Goal: Task Accomplishment & Management: Manage account settings

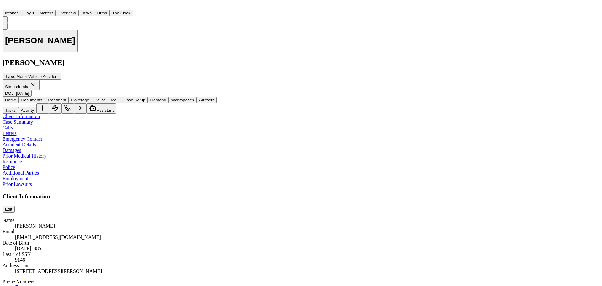
scroll to position [269, 0]
click at [56, 10] on button "Matters" at bounding box center [46, 13] width 19 height 7
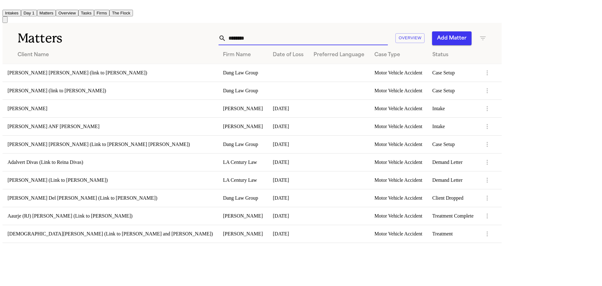
click at [388, 31] on input "*******" at bounding box center [307, 38] width 162 height 14
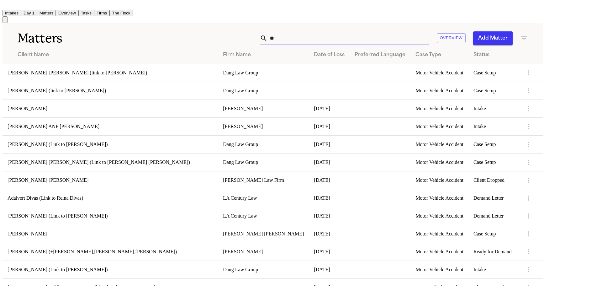
type input "*"
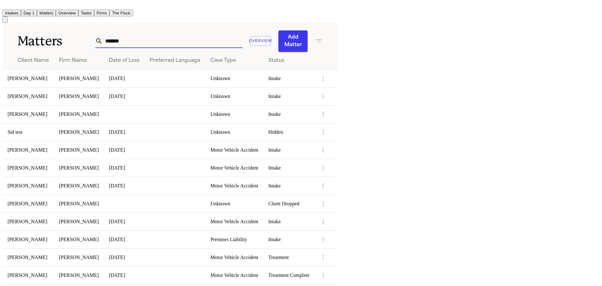
type input "*******"
click at [338, 123] on td at bounding box center [326, 132] width 23 height 18
click at [327, 128] on icon "button" at bounding box center [324, 132] width 8 height 8
click at [505, 123] on div at bounding box center [301, 143] width 602 height 286
click at [36, 72] on td "[PERSON_NAME]" at bounding box center [28, 78] width 51 height 18
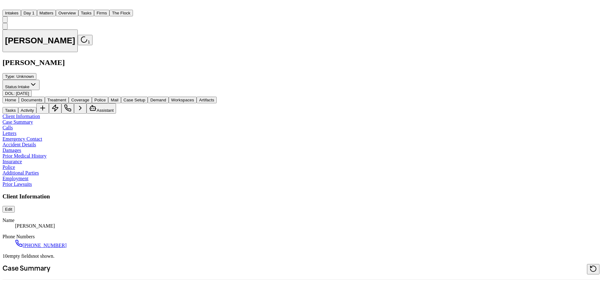
click at [42, 98] on span "Documents" at bounding box center [31, 100] width 21 height 5
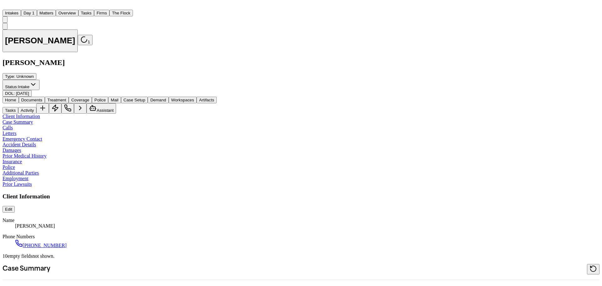
click at [16, 98] on span "Home" at bounding box center [10, 100] width 11 height 5
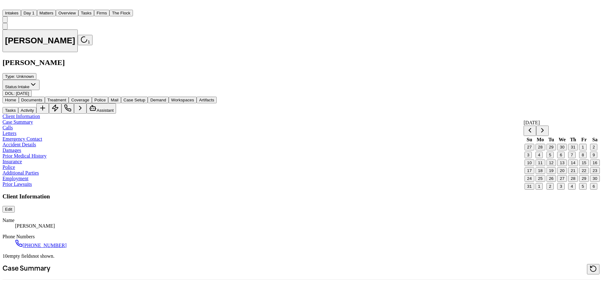
click at [545, 174] on button "18" at bounding box center [541, 170] width 10 height 7
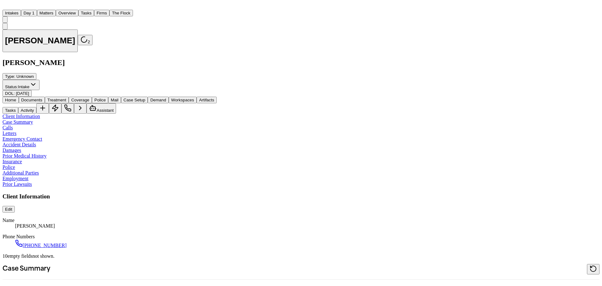
scroll to position [63, 0]
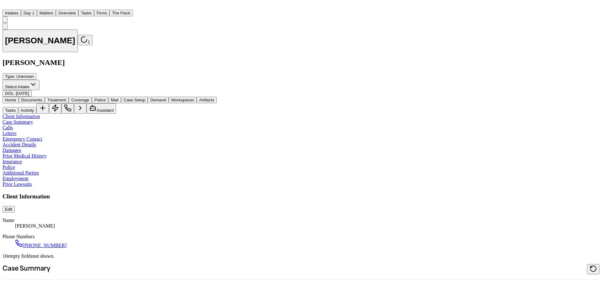
click at [56, 10] on button "Matters" at bounding box center [46, 13] width 19 height 7
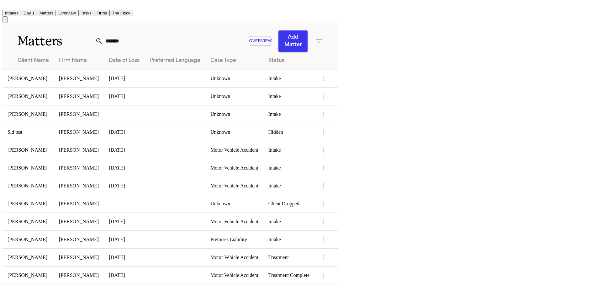
click at [54, 91] on td "[PERSON_NAME]" at bounding box center [28, 96] width 51 height 18
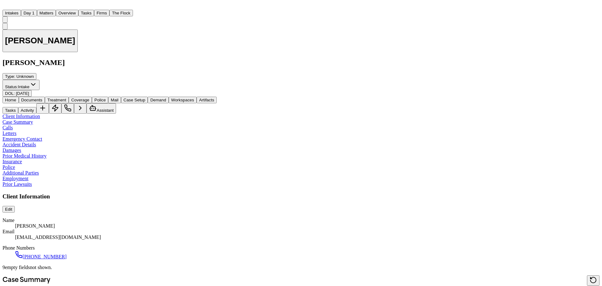
click at [56, 11] on button "Matters" at bounding box center [46, 13] width 19 height 7
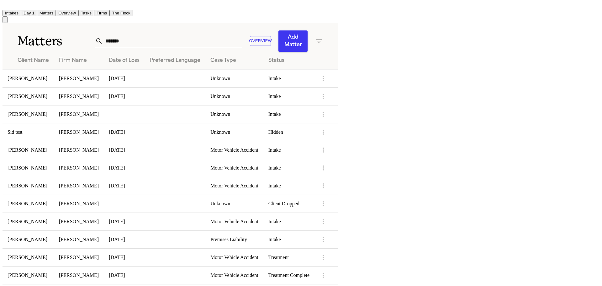
click at [54, 105] on td "[PERSON_NAME]" at bounding box center [28, 114] width 51 height 18
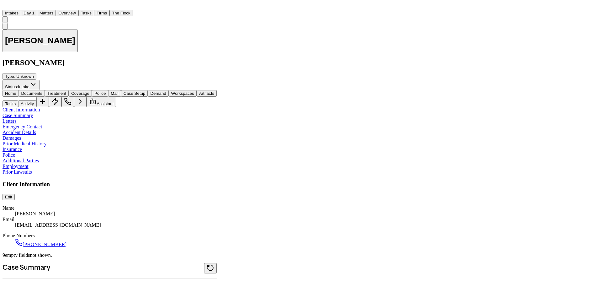
click at [56, 10] on button "Matters" at bounding box center [46, 13] width 19 height 7
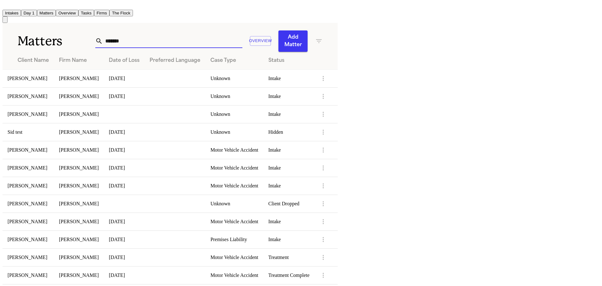
drag, startPoint x: 373, startPoint y: 34, endPoint x: 242, endPoint y: 29, distance: 131.2
click at [245, 26] on div "Matters ******* Overview Add Matter" at bounding box center [170, 37] width 335 height 29
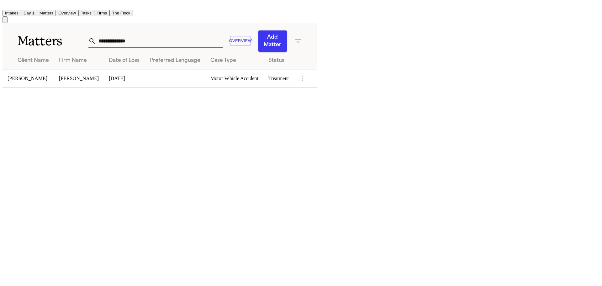
type input "**********"
click at [54, 69] on td "[PERSON_NAME]" at bounding box center [28, 78] width 51 height 18
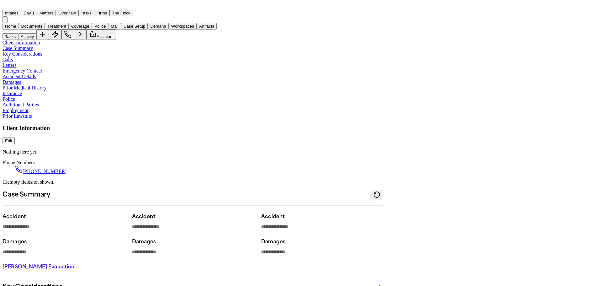
type textarea "*"
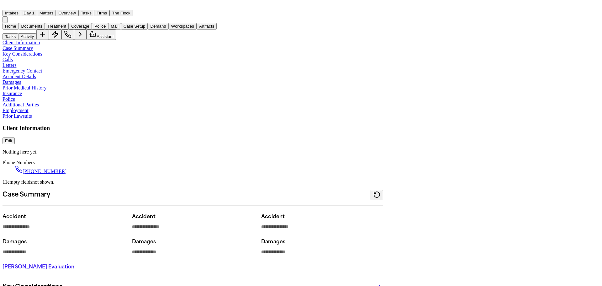
type textarea "*"
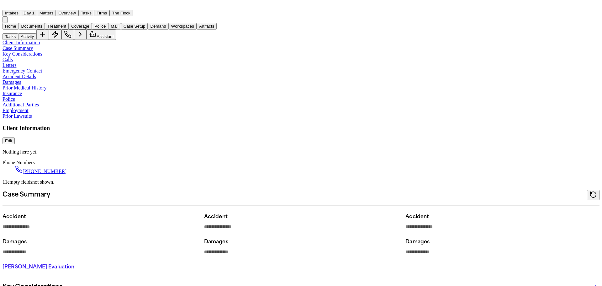
type textarea "*"
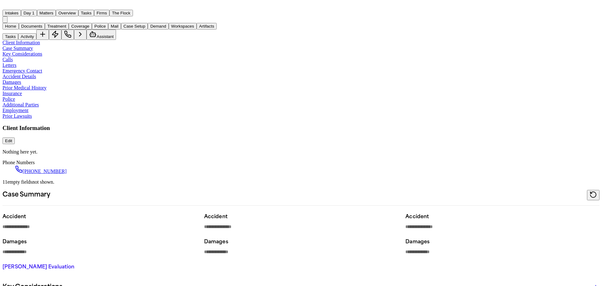
type textarea "*"
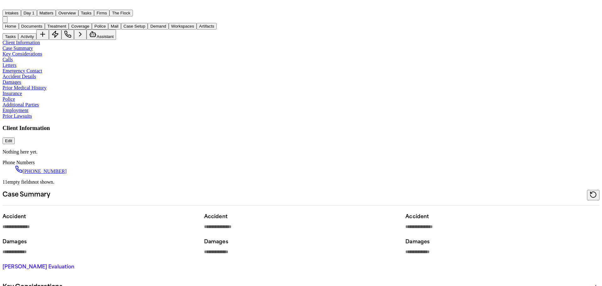
type textarea "*"
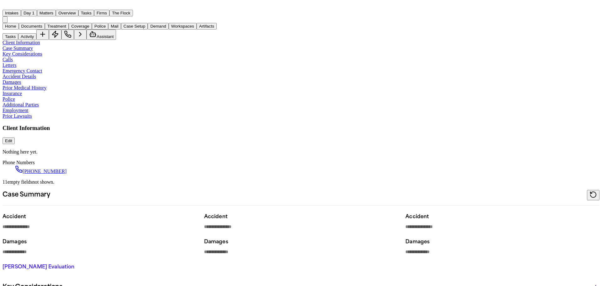
type textarea "*"
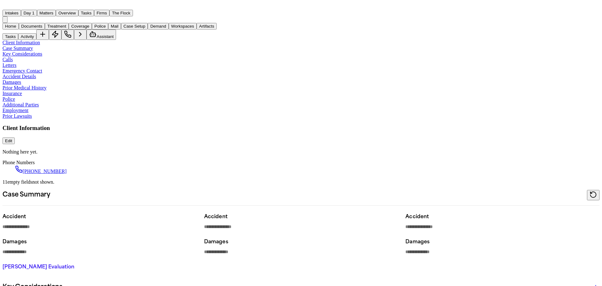
type textarea "*"
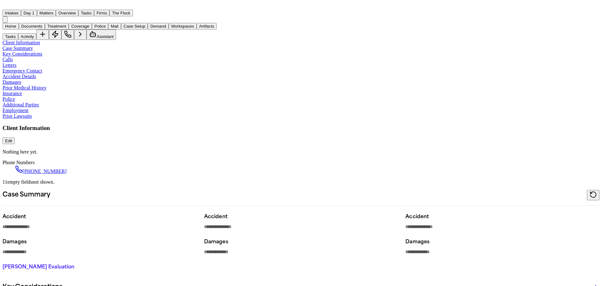
type textarea "*"
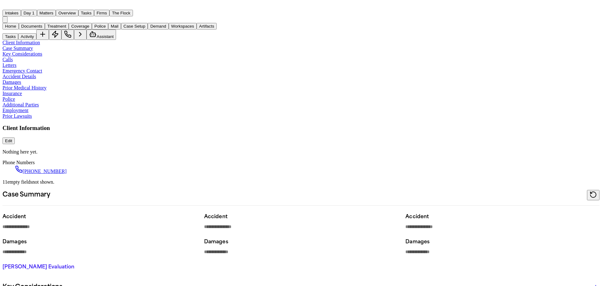
type textarea "*"
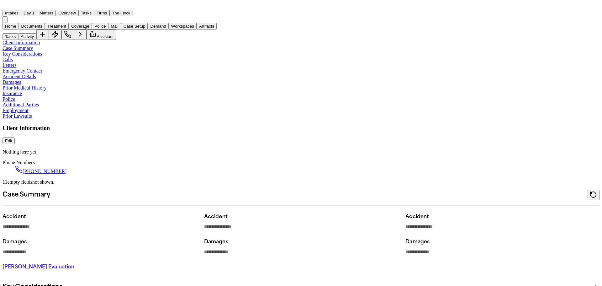
type textarea "*"
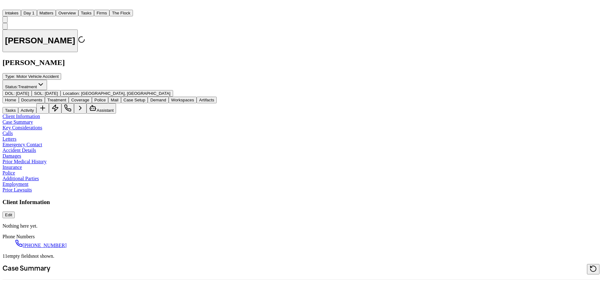
type textarea "*"
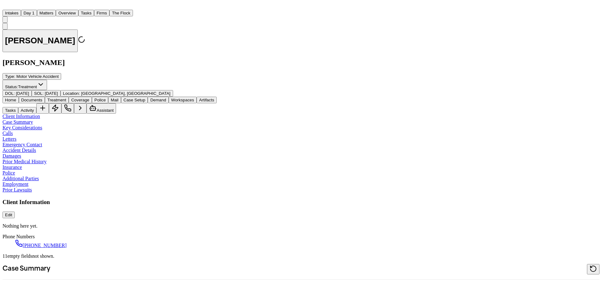
type textarea "*"
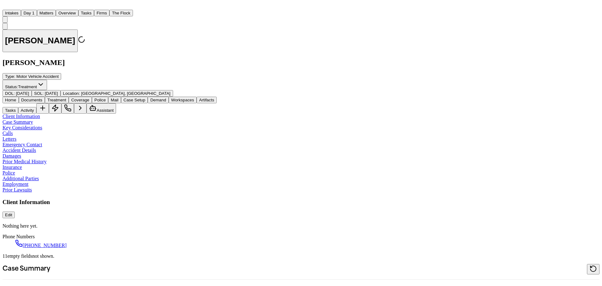
type textarea "*"
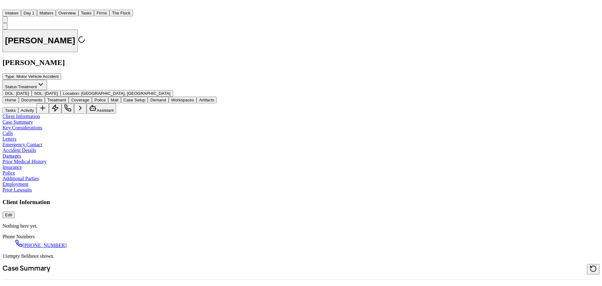
type textarea "*"
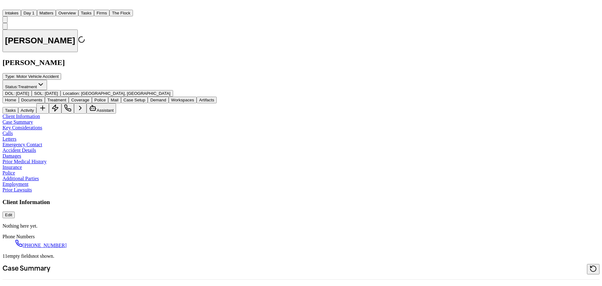
type textarea "*"
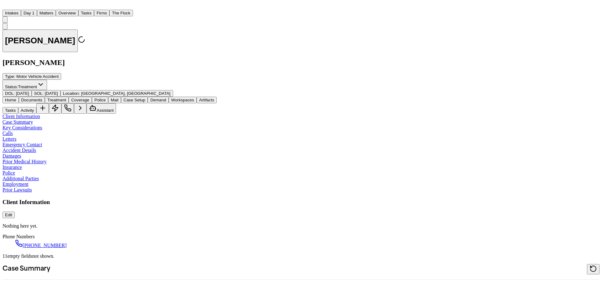
type textarea "*"
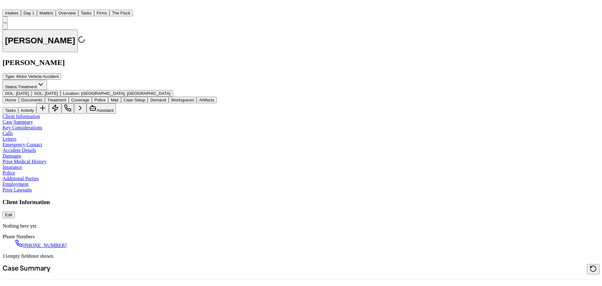
type textarea "*"
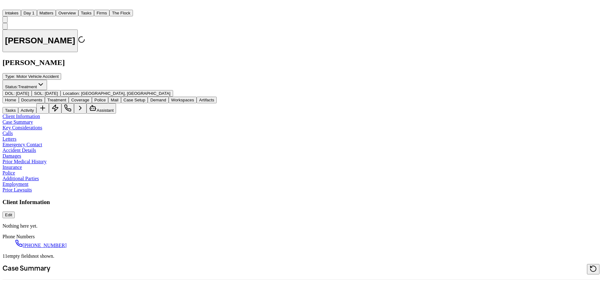
type textarea "*"
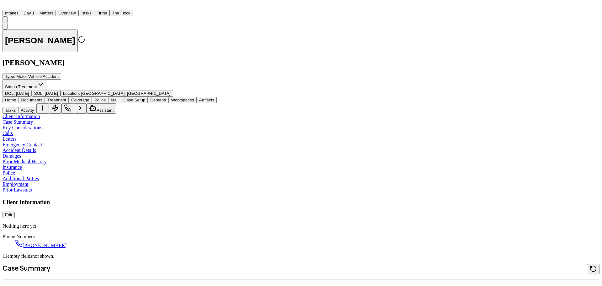
type textarea "*"
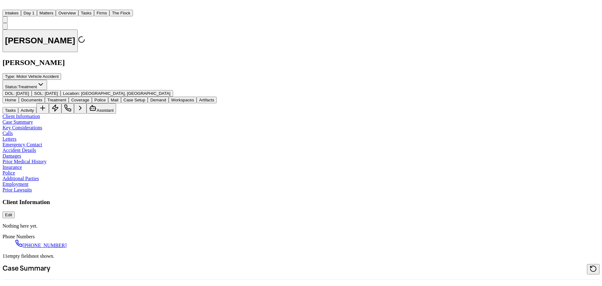
type textarea "*"
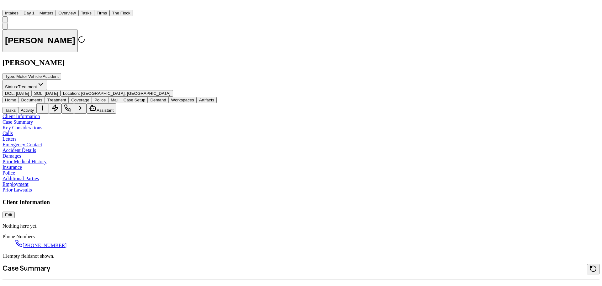
type textarea "*"
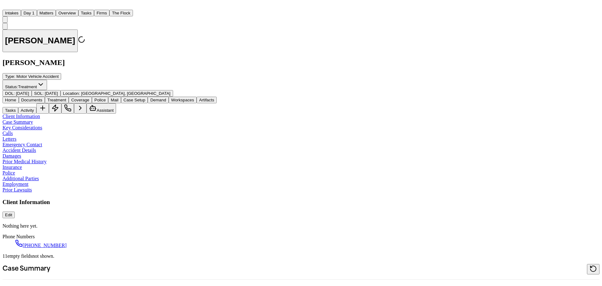
type textarea "*"
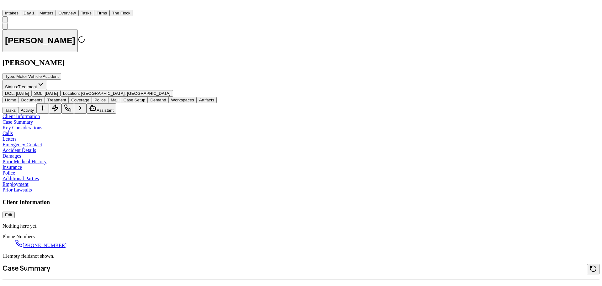
type textarea "*"
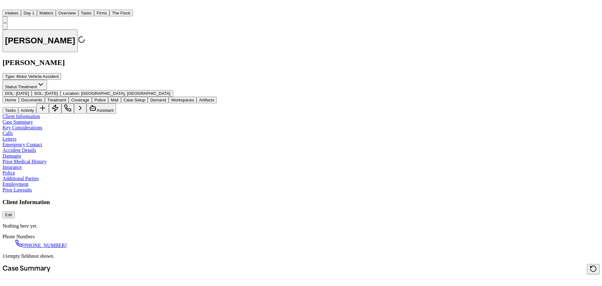
type textarea "*"
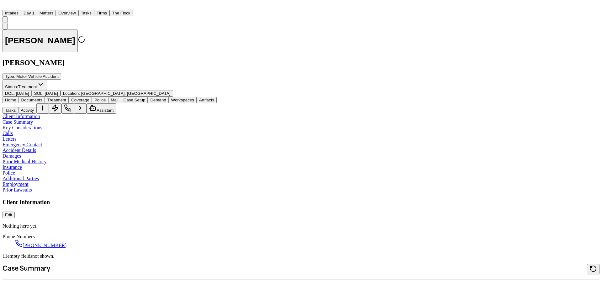
type textarea "*"
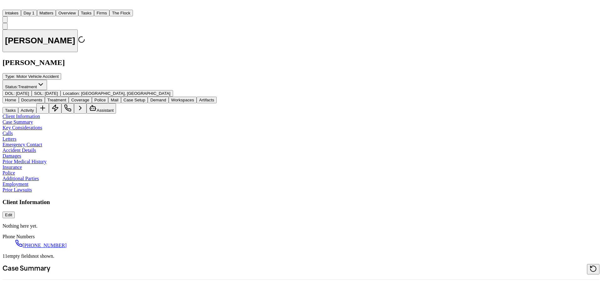
type textarea "*"
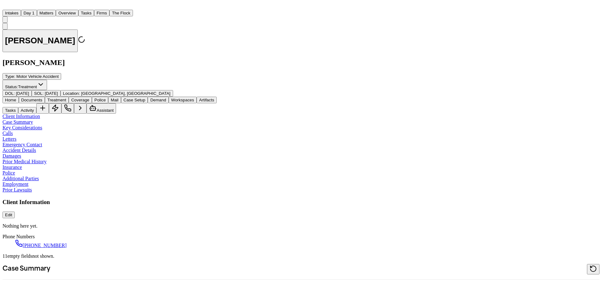
type textarea "*"
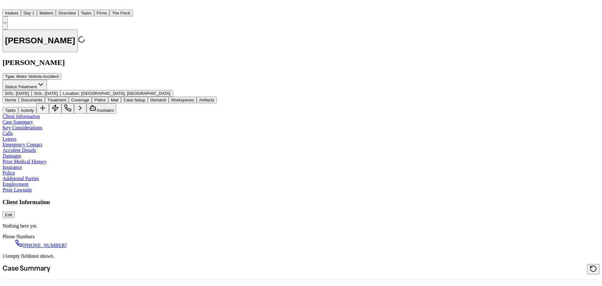
type textarea "*"
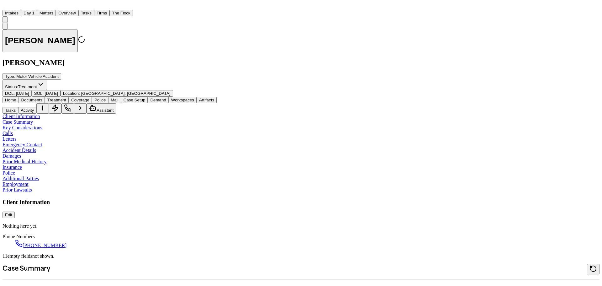
type textarea "*"
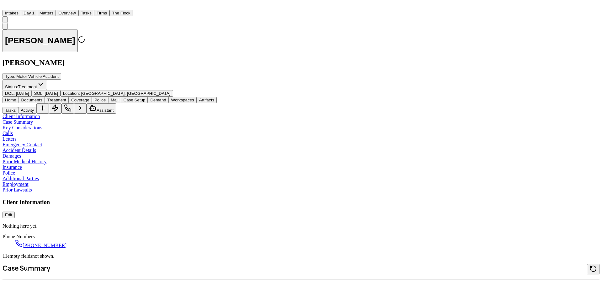
type textarea "*"
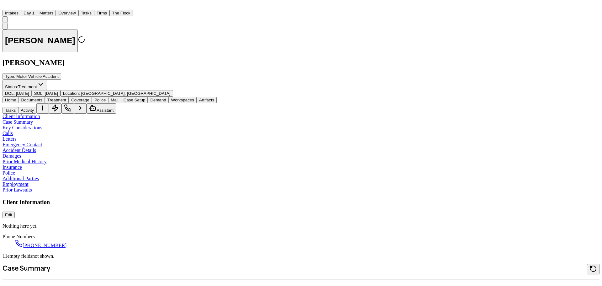
type textarea "*"
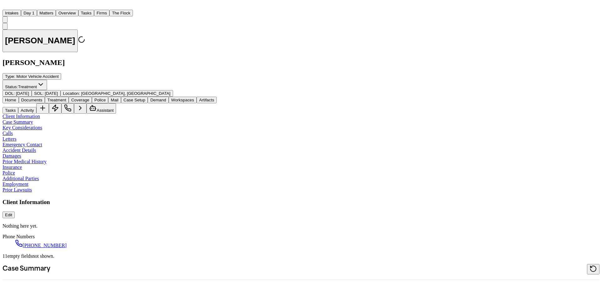
type textarea "*"
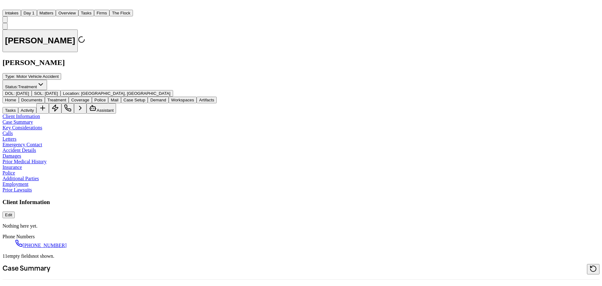
type textarea "*"
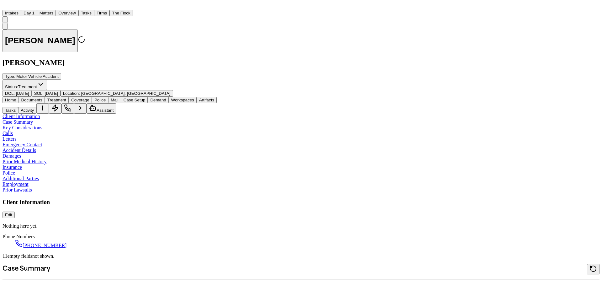
type textarea "*"
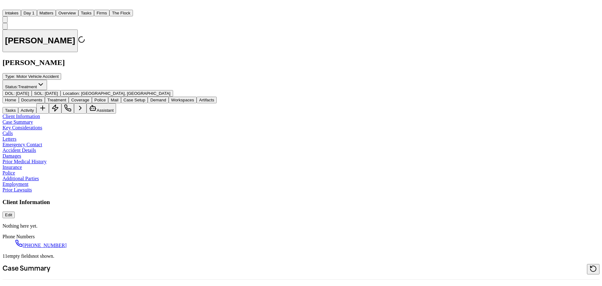
type textarea "*"
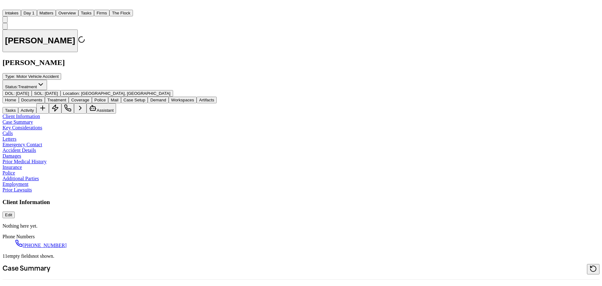
type textarea "*"
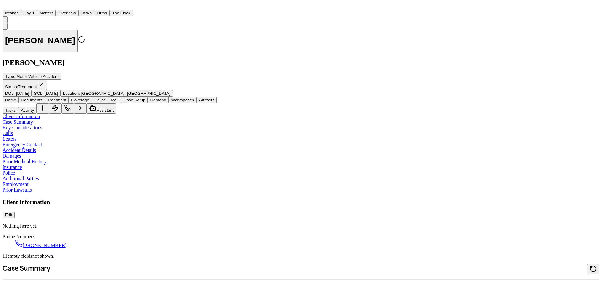
type textarea "*"
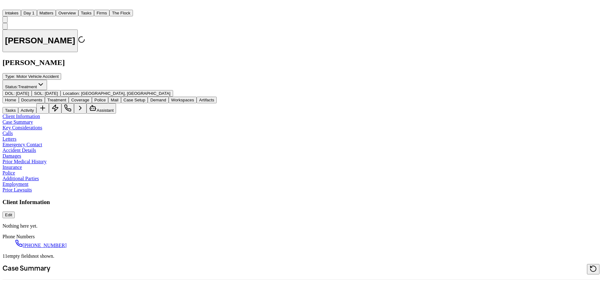
type textarea "*"
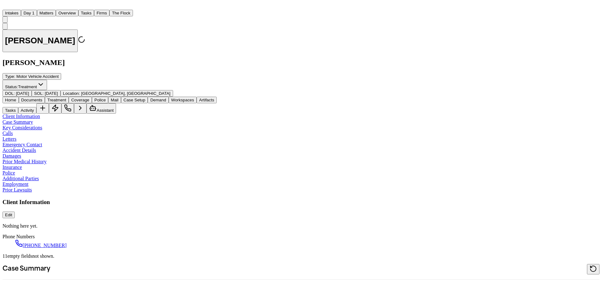
type textarea "*"
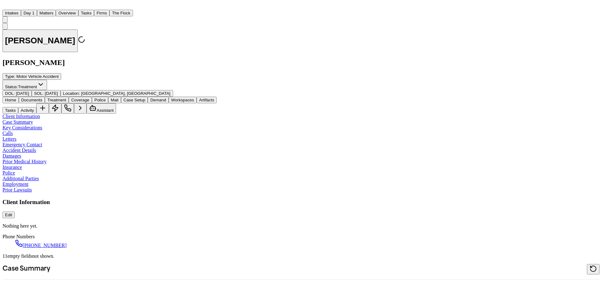
type textarea "*"
